Goal: Information Seeking & Learning: Learn about a topic

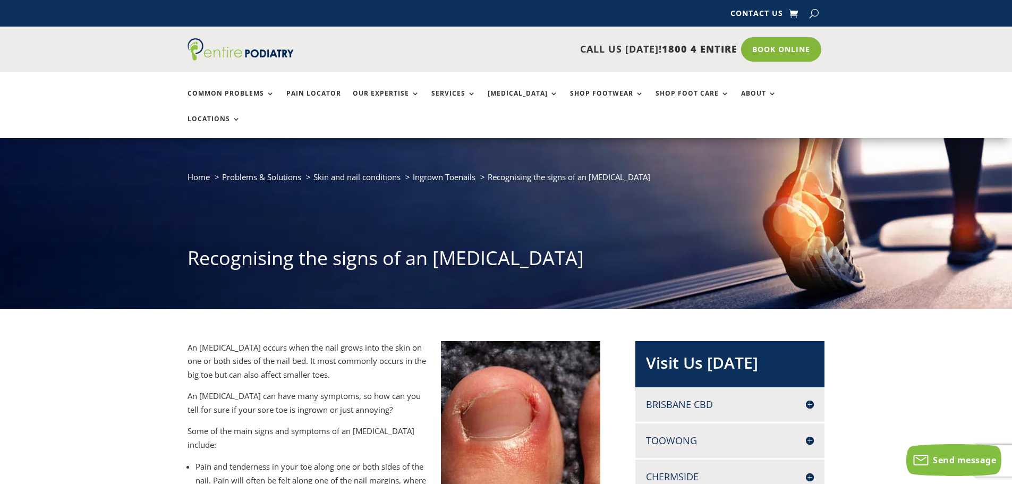
drag, startPoint x: 434, startPoint y: 230, endPoint x: 596, endPoint y: 237, distance: 161.7
click at [596, 245] on h1 "Recognising the signs of an [MEDICAL_DATA]" at bounding box center [507, 261] width 638 height 32
copy h1 "[MEDICAL_DATA]"
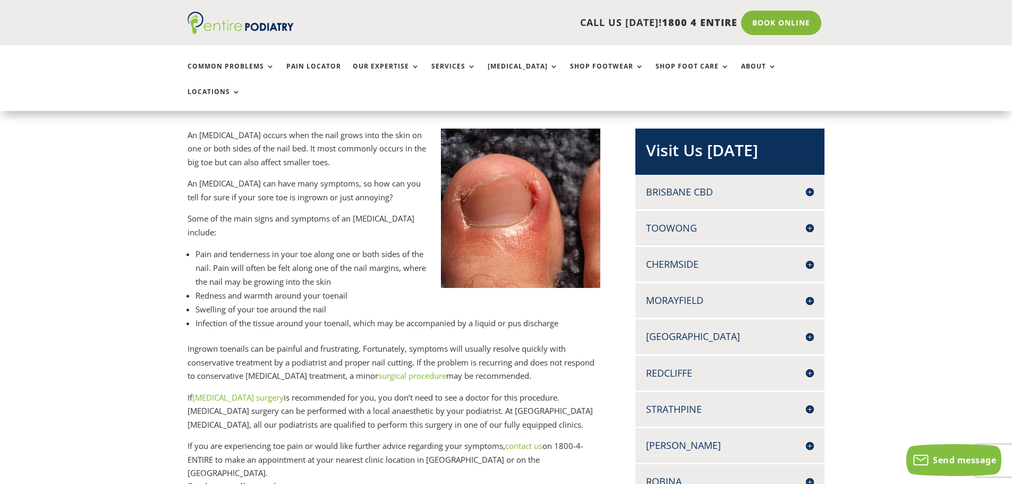
scroll to position [298, 0]
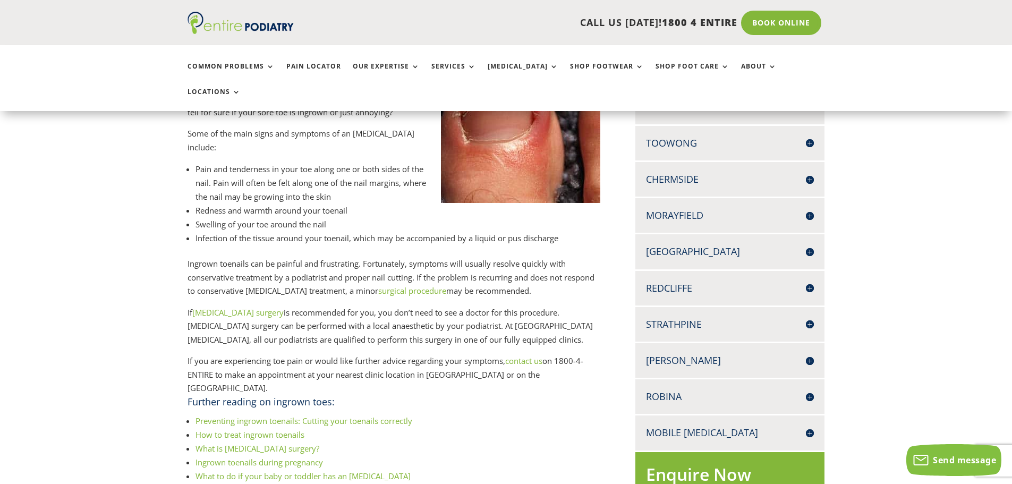
click at [243, 307] on link "[MEDICAL_DATA] surgery" at bounding box center [237, 312] width 91 height 11
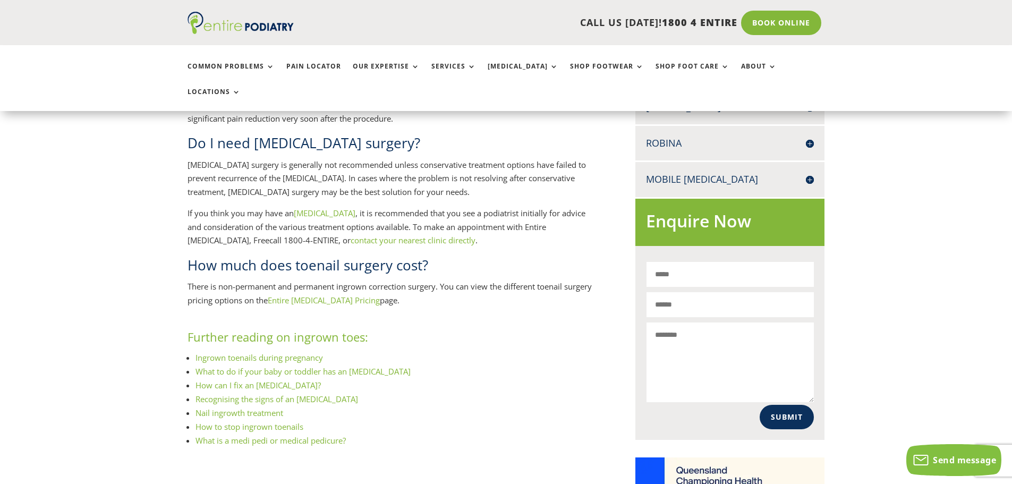
scroll to position [553, 0]
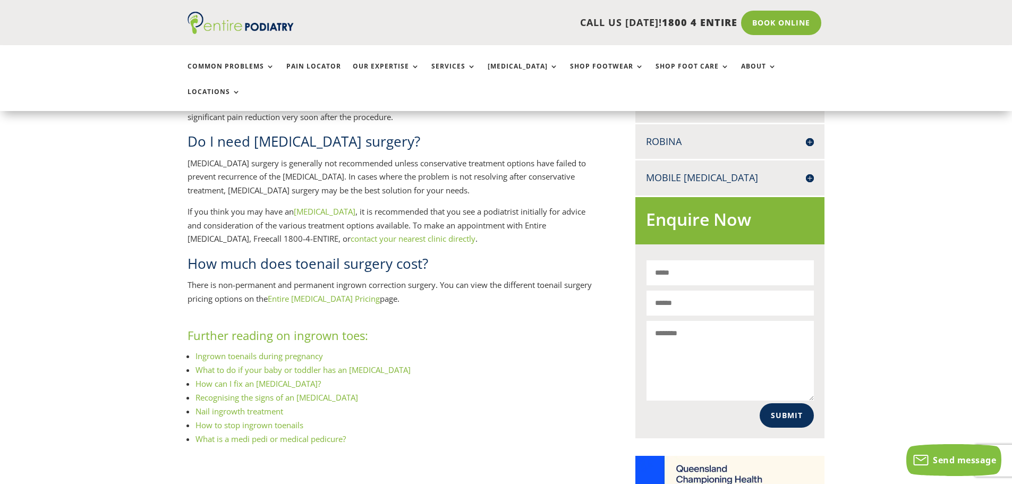
click at [309, 293] on link "Entire [MEDICAL_DATA] Pricing" at bounding box center [324, 298] width 112 height 11
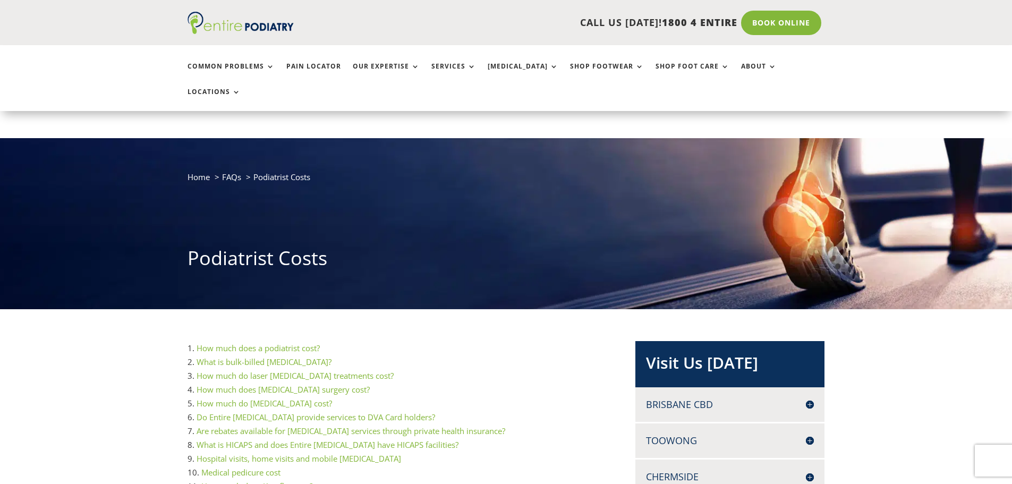
scroll to position [85, 0]
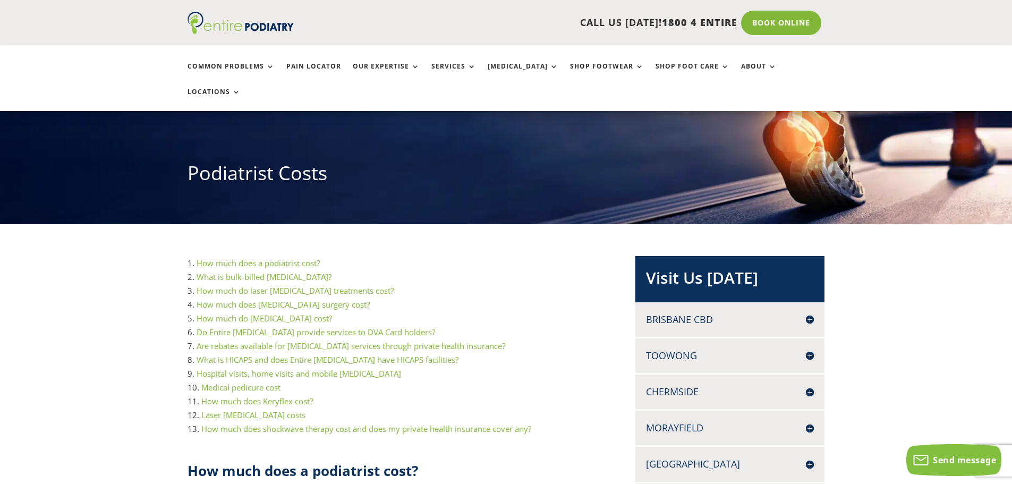
click at [294, 258] on link "How much does a podiatrist cost?" at bounding box center [258, 263] width 123 height 11
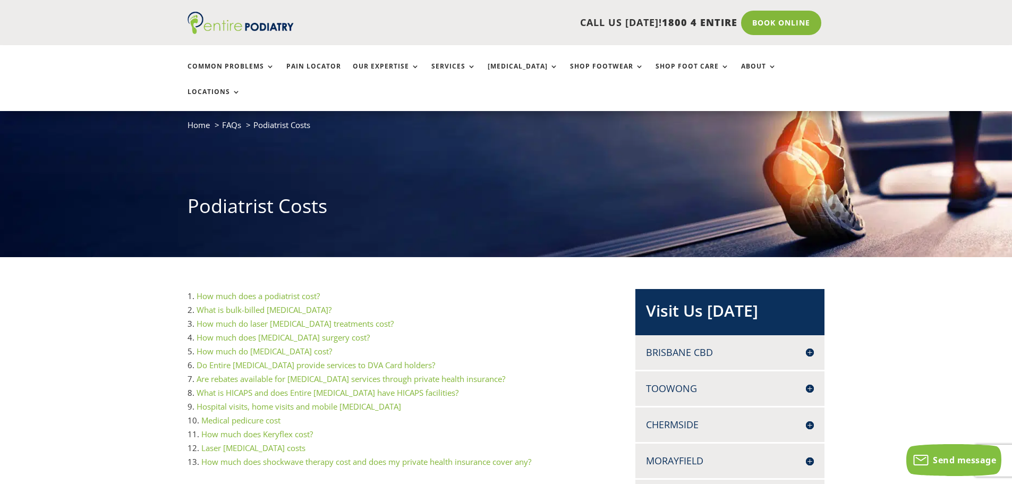
scroll to position [0, 0]
